Goal: Find specific page/section: Find specific page/section

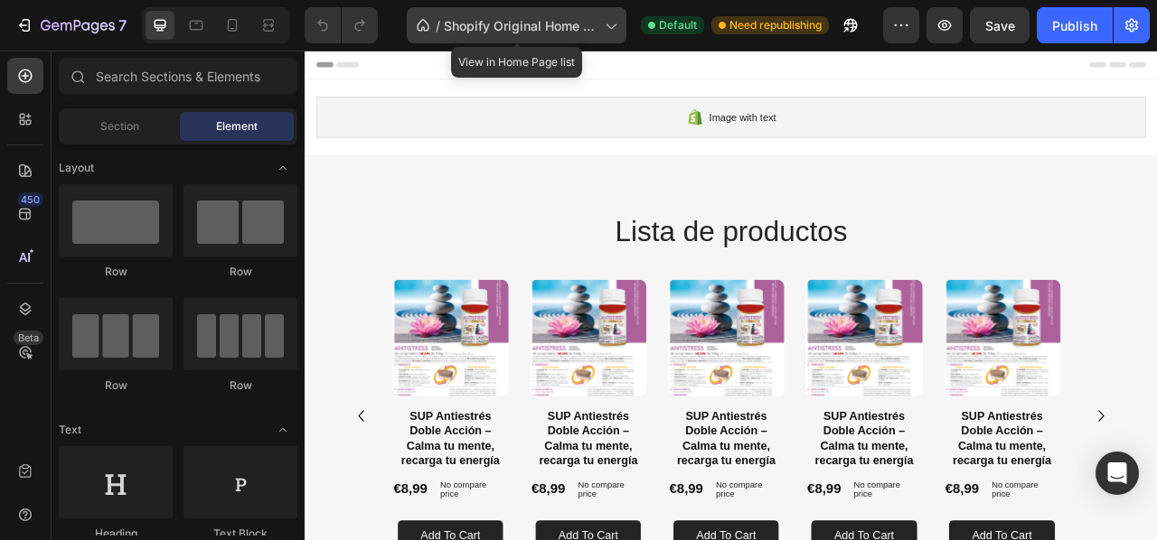
click at [618, 28] on icon at bounding box center [610, 25] width 18 height 18
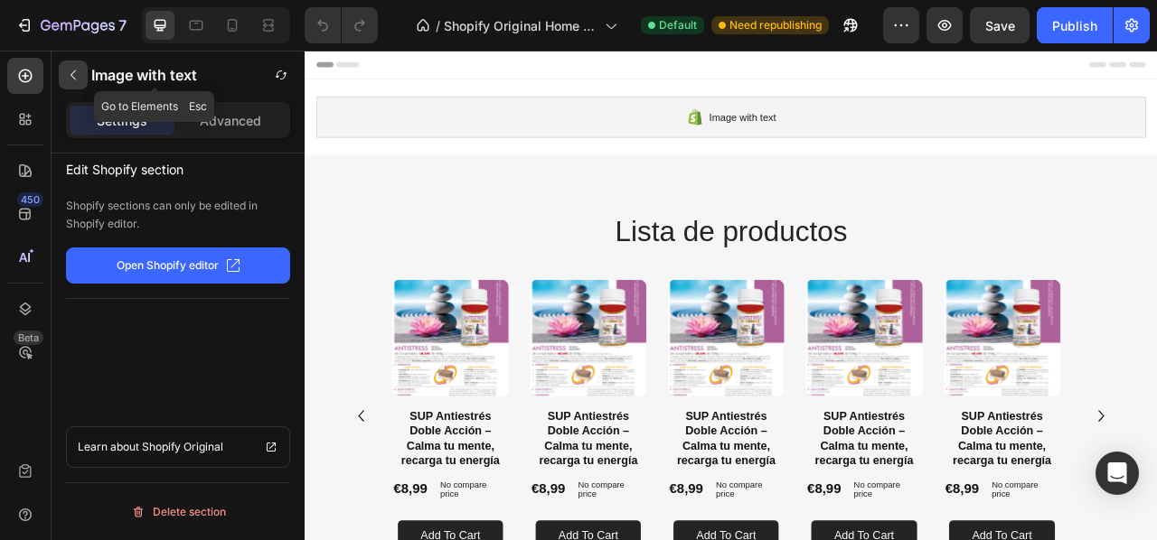
click at [61, 70] on button "button" at bounding box center [73, 75] width 29 height 29
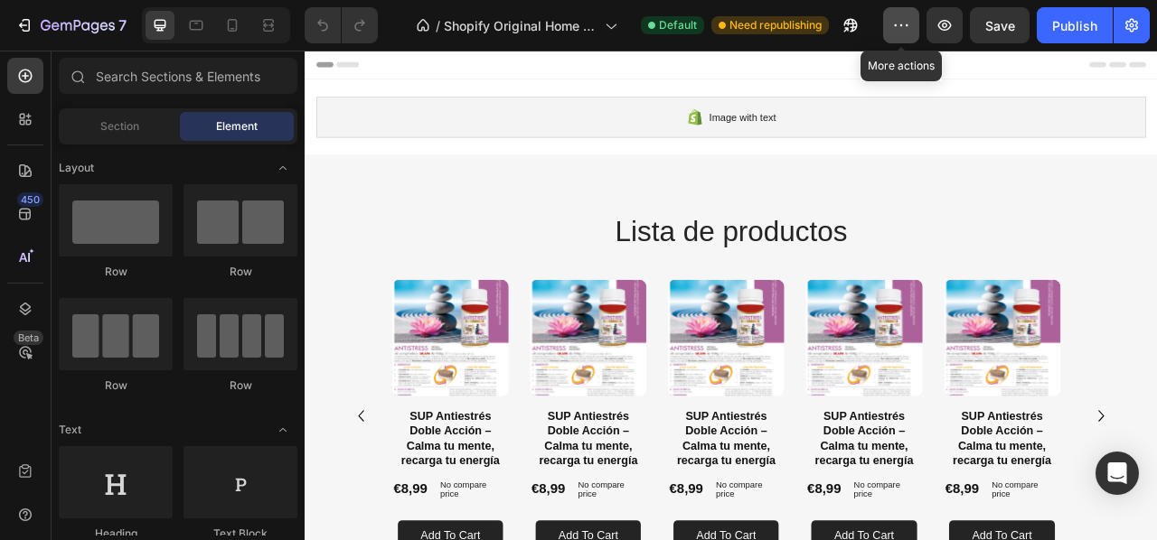
click at [901, 23] on icon "button" at bounding box center [901, 25] width 18 height 18
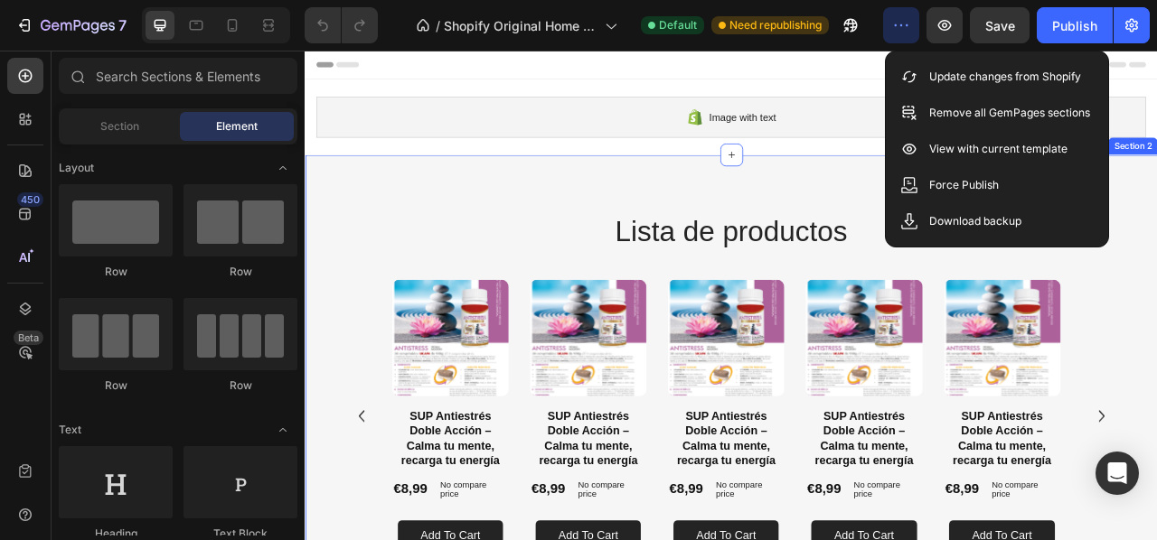
click at [892, 232] on div "Lista de productos Heading Row Product Images SUP Antiestrés Doble Acción – Cal…" at bounding box center [847, 465] width 1084 height 564
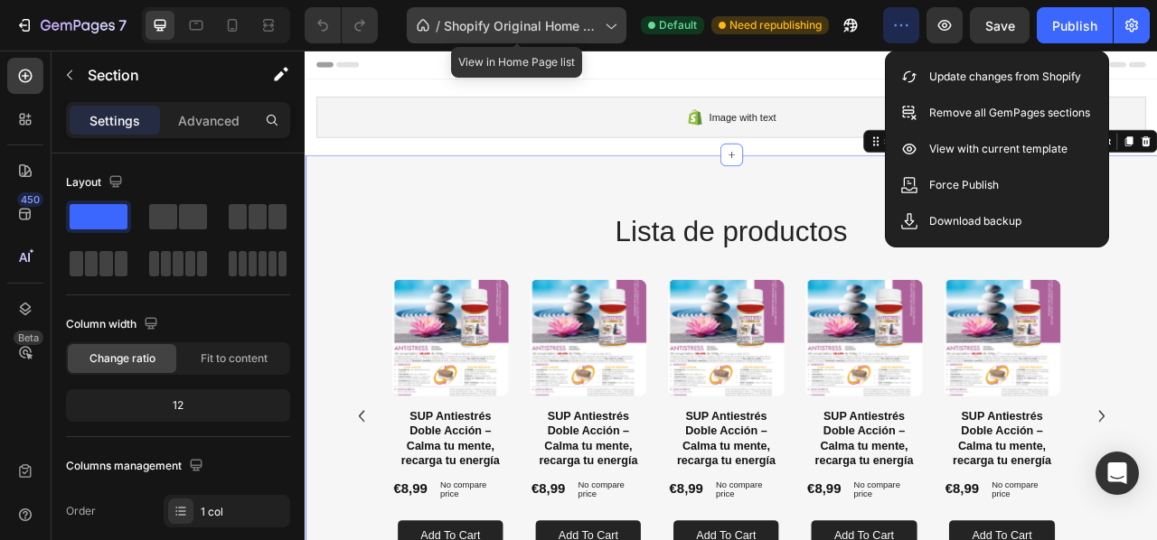
click at [592, 33] on span "Shopify Original Home Template" at bounding box center [521, 25] width 154 height 19
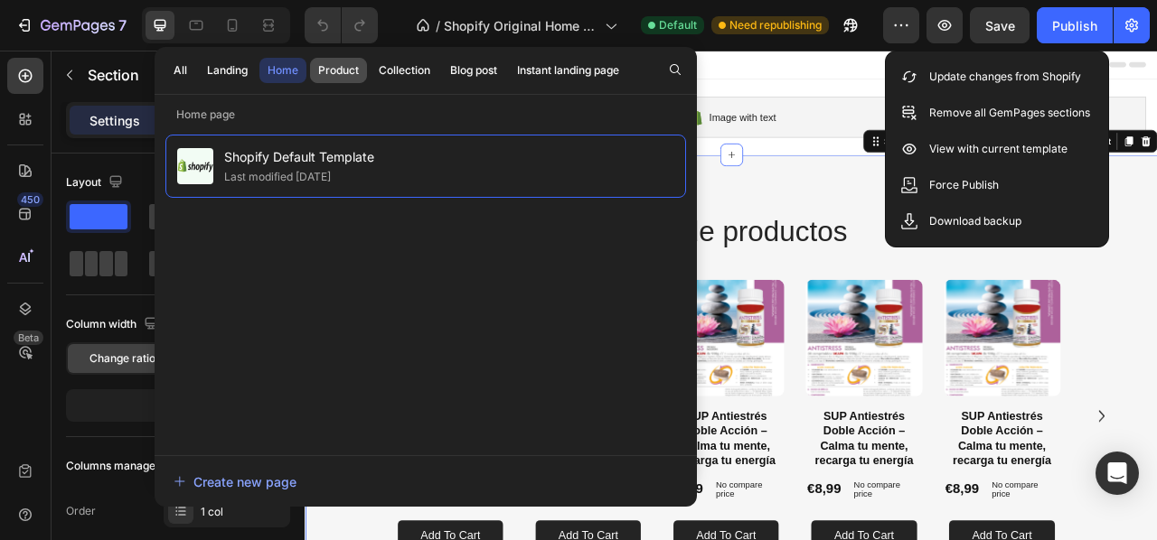
click at [322, 71] on div "Product" at bounding box center [338, 70] width 41 height 16
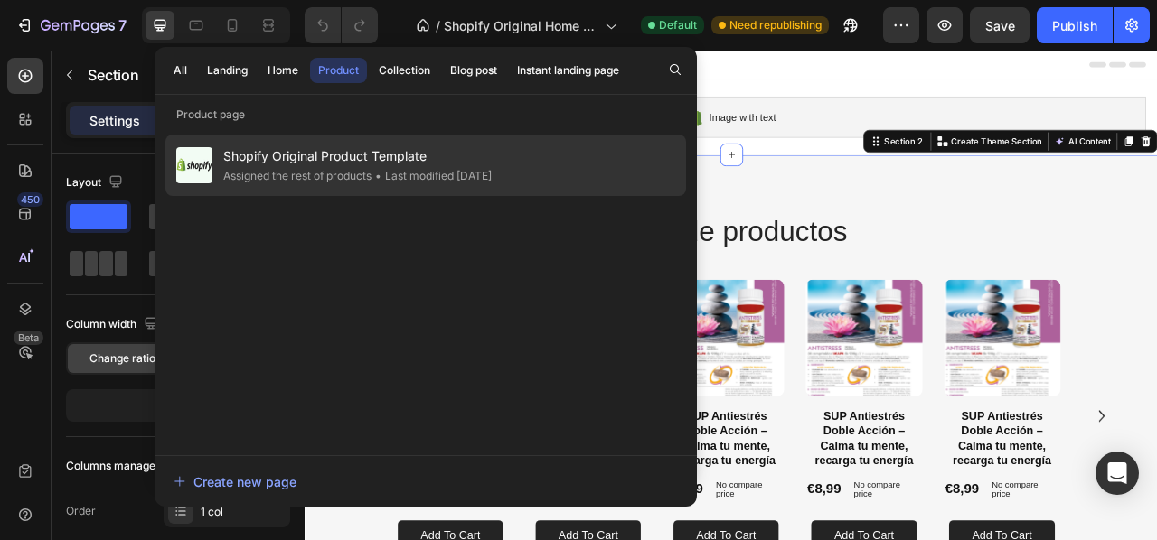
click at [470, 176] on div "• Last modified 9 months ago" at bounding box center [431, 176] width 120 height 18
